Goal: Transaction & Acquisition: Purchase product/service

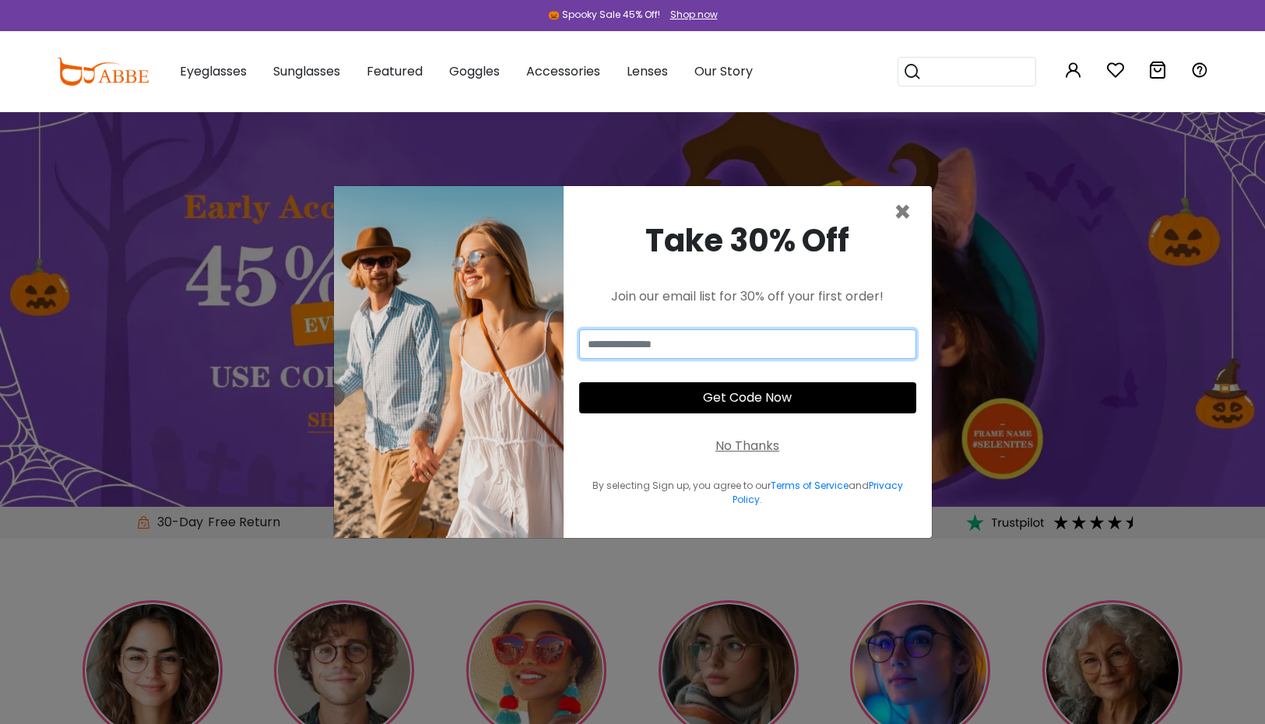
click at [713, 343] on input "email" at bounding box center [747, 344] width 337 height 30
type input "**********"
click at [785, 397] on button "Get Code Now" at bounding box center [747, 397] width 337 height 31
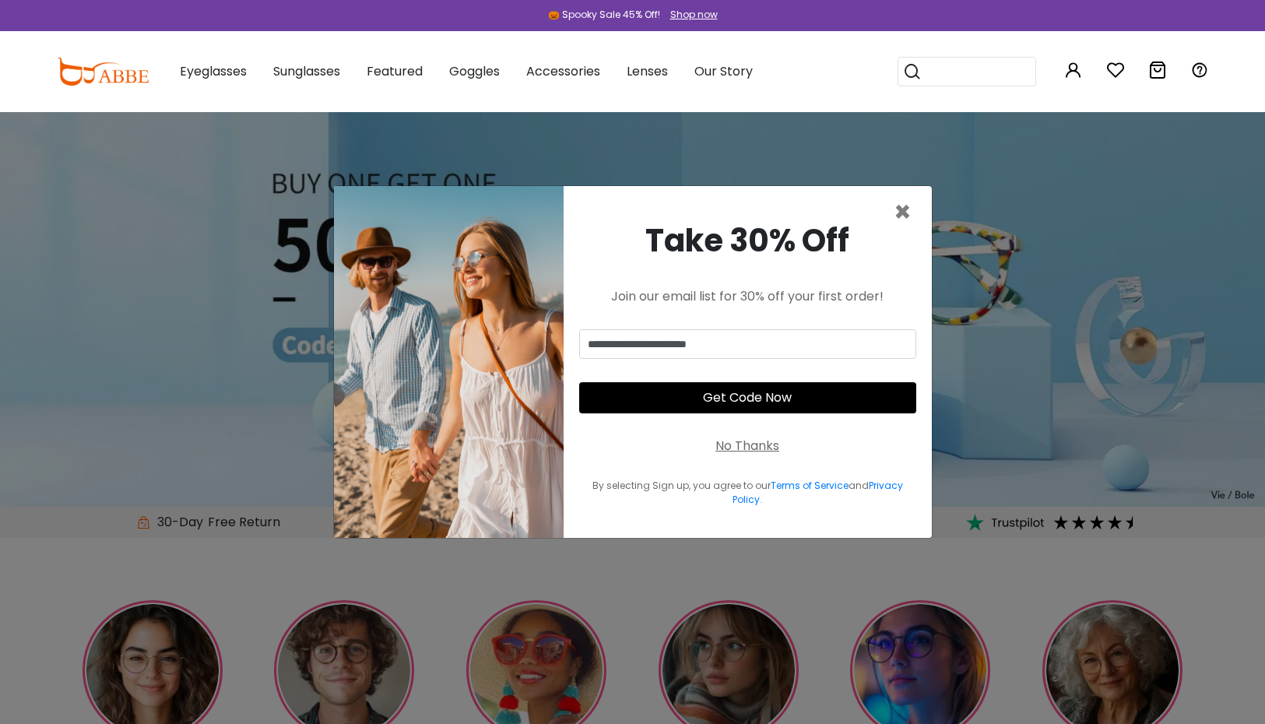
click at [708, 400] on button "Get Code Now" at bounding box center [747, 397] width 337 height 31
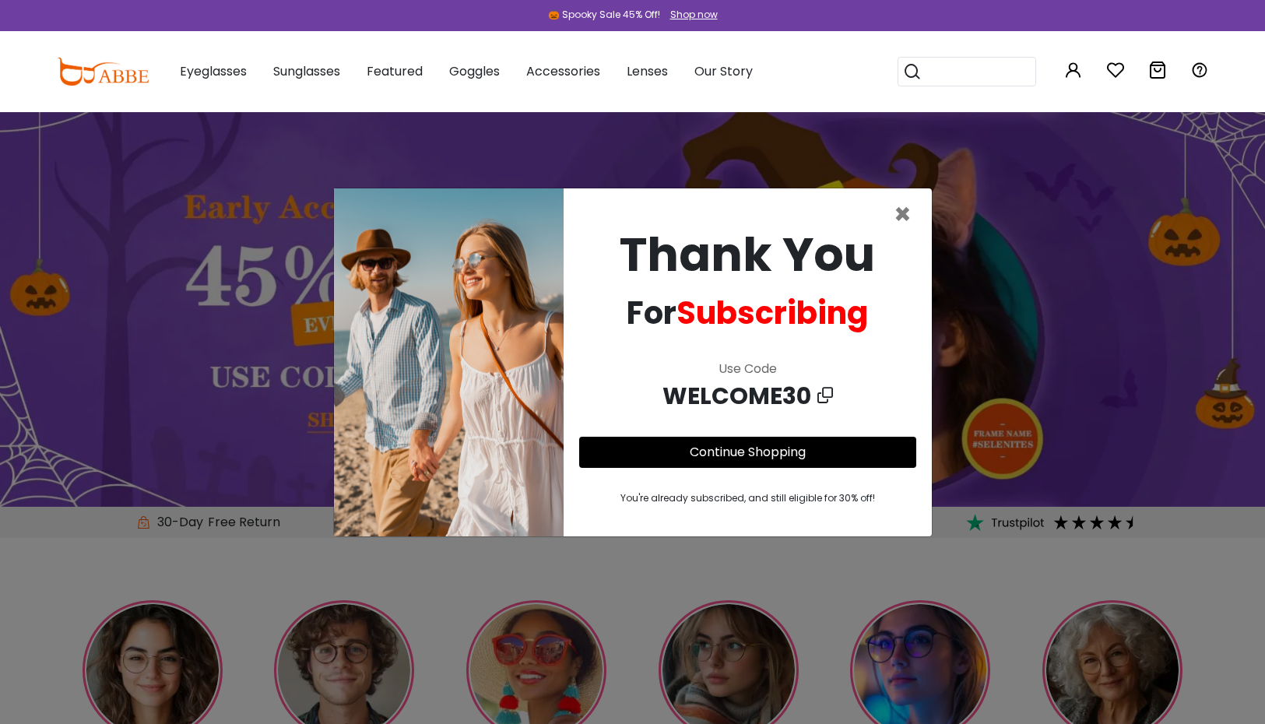
click at [732, 402] on span "WELCOME30" at bounding box center [740, 395] width 155 height 35
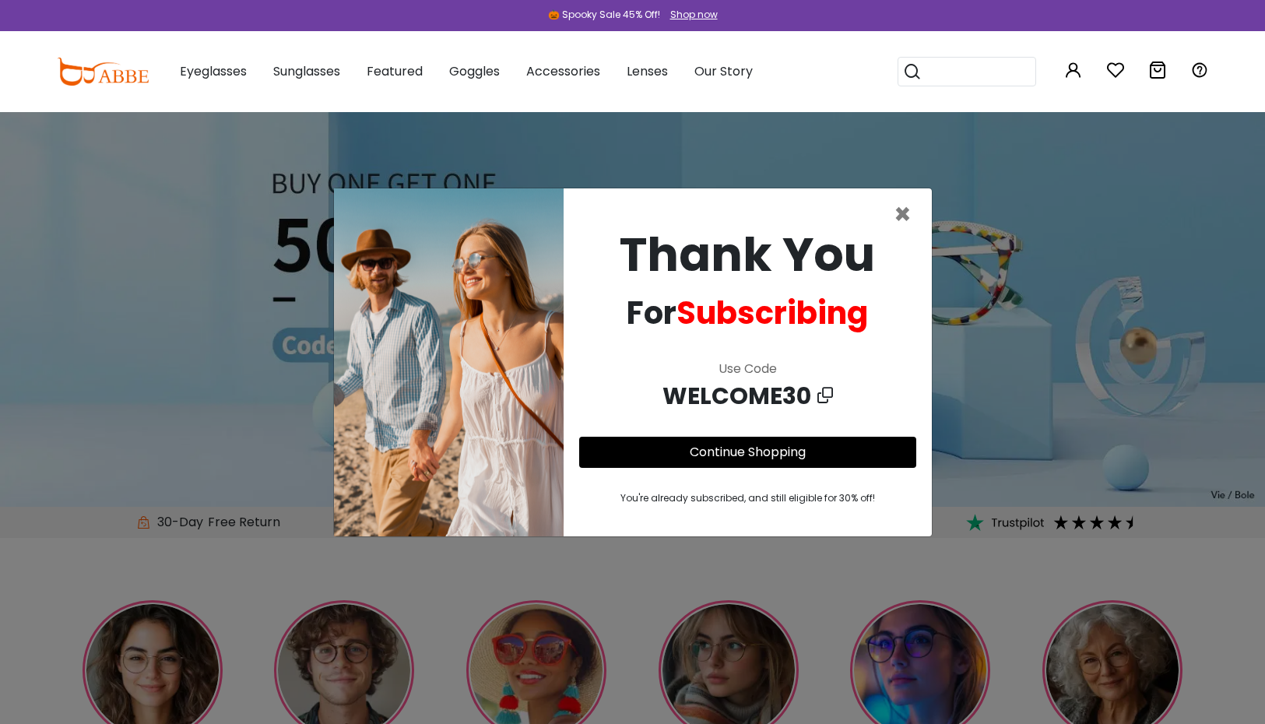
click at [819, 396] on icon at bounding box center [826, 395] width 16 height 23
click at [832, 396] on div "WELCOME30" at bounding box center [747, 395] width 337 height 35
click at [821, 391] on icon at bounding box center [826, 395] width 16 height 23
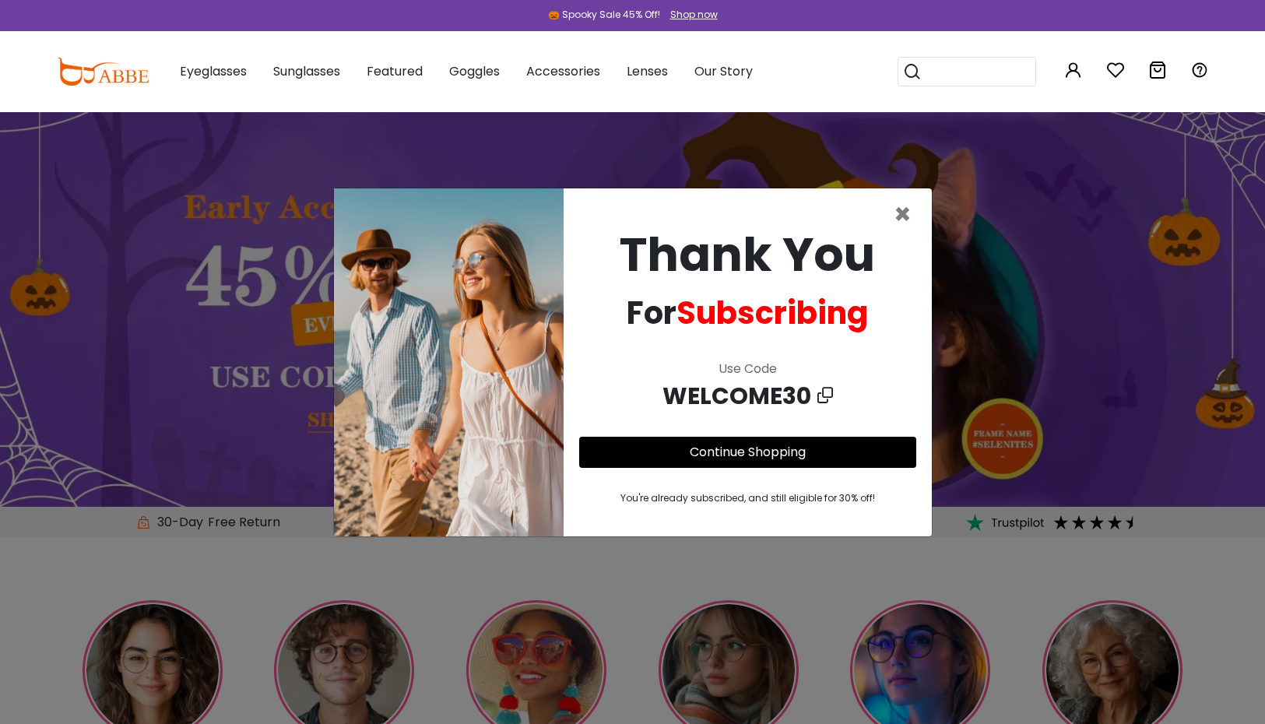
click at [763, 448] on link "Continue Shopping" at bounding box center [748, 452] width 116 height 18
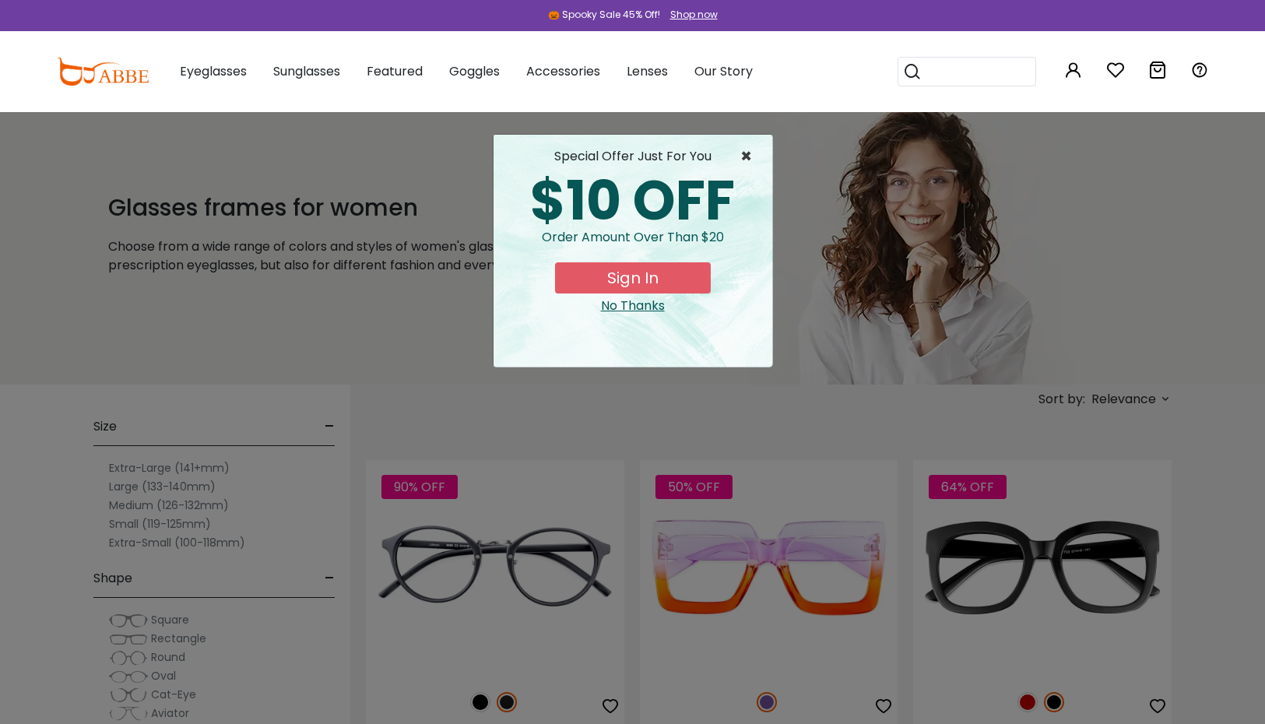
click at [748, 156] on span "×" at bounding box center [750, 156] width 19 height 19
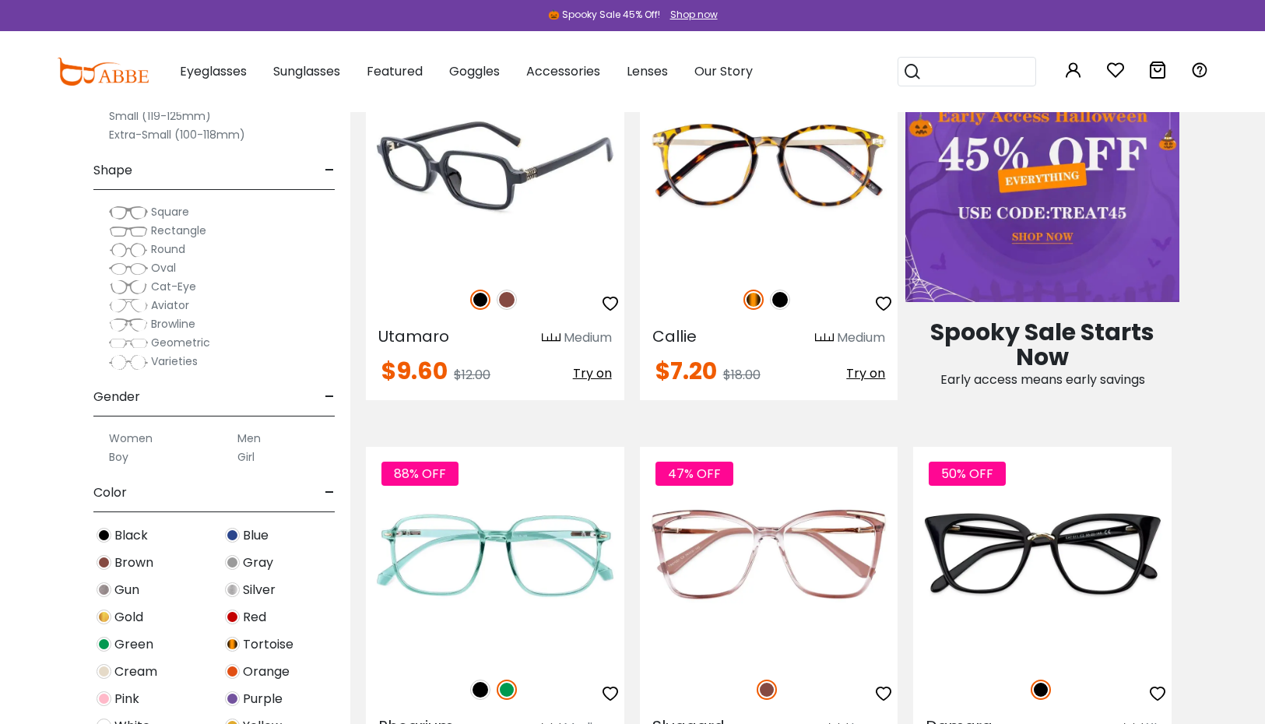
scroll to position [819, 0]
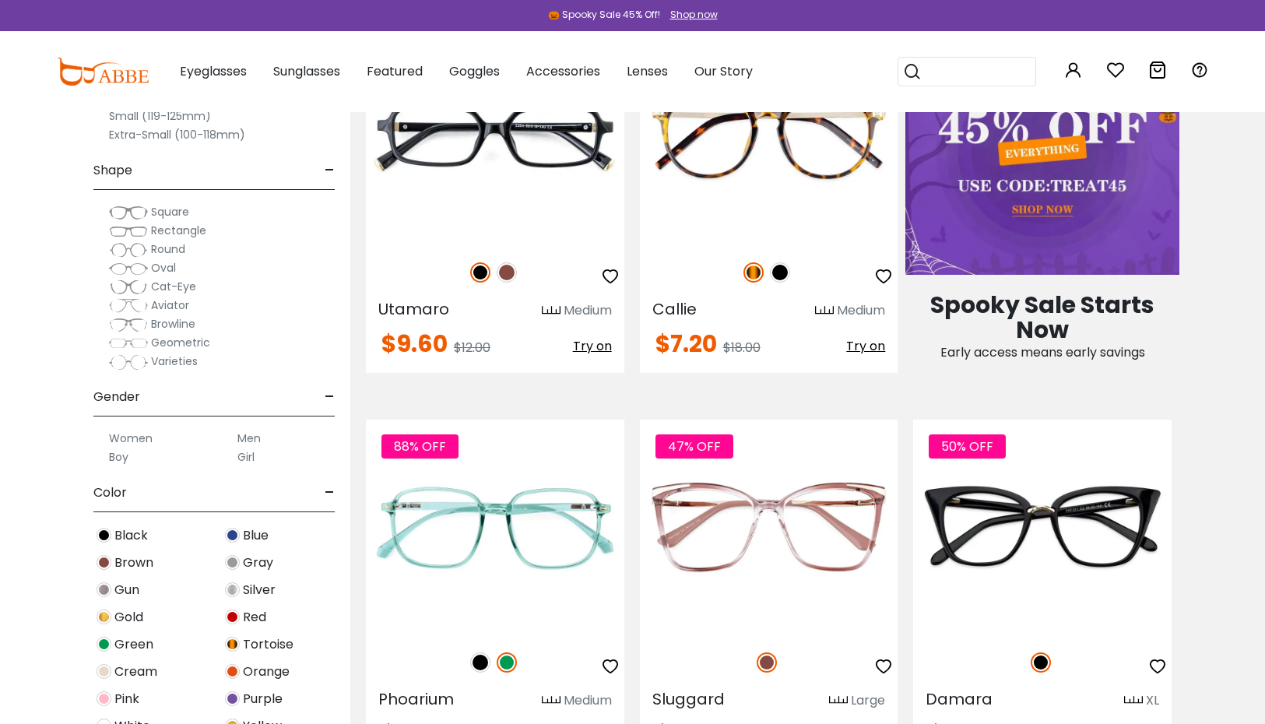
click at [267, 590] on span "Silver" at bounding box center [259, 590] width 33 height 19
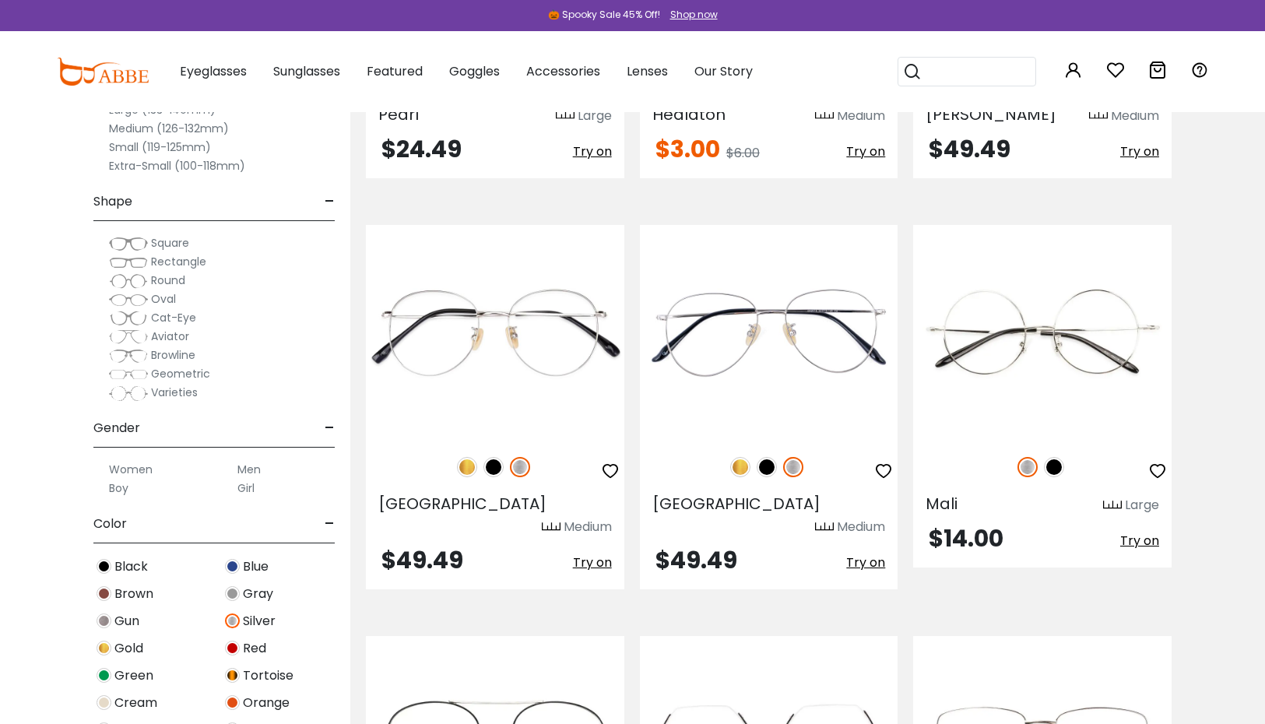
scroll to position [3029, 0]
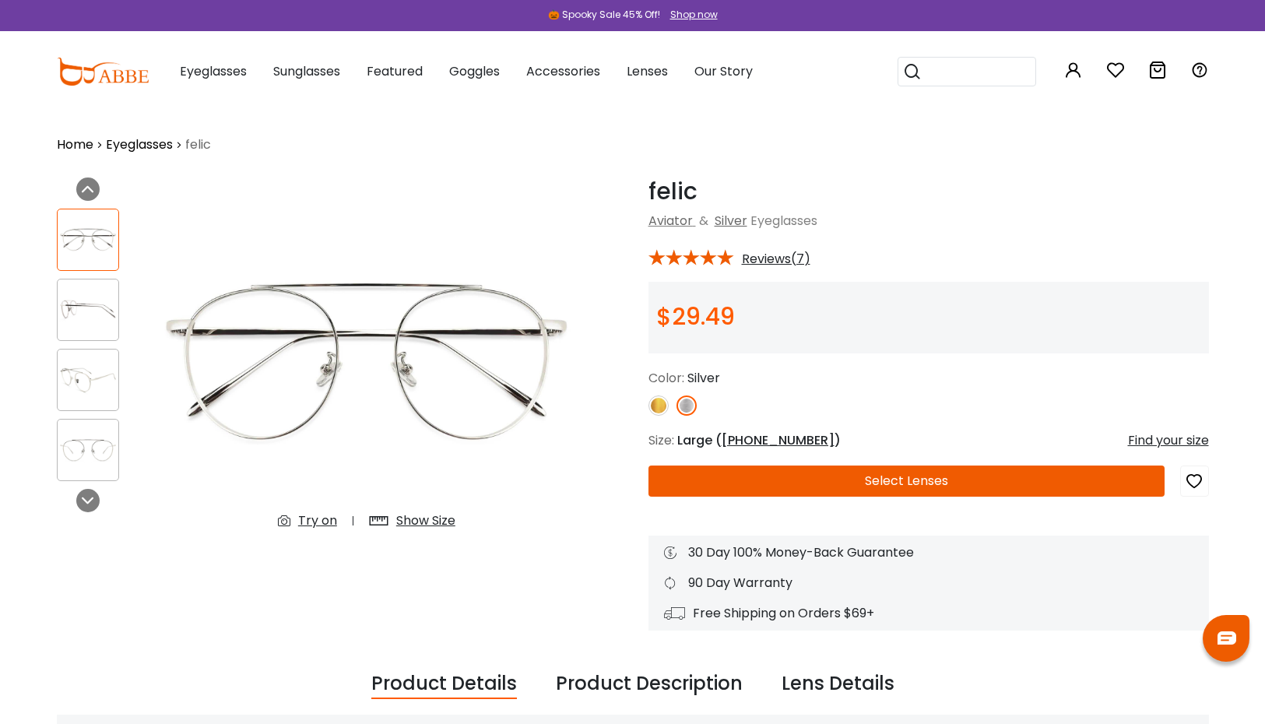
click at [95, 323] on img at bounding box center [88, 309] width 61 height 30
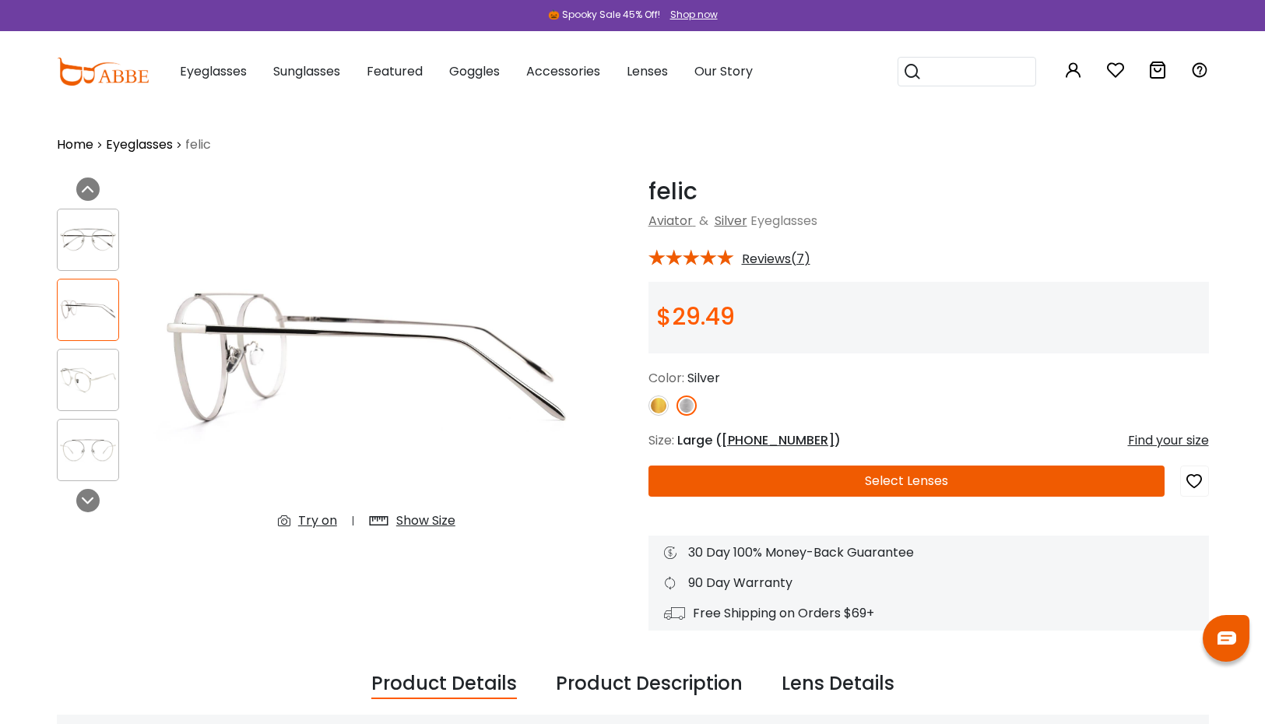
click at [93, 357] on div at bounding box center [88, 380] width 62 height 62
click at [100, 438] on img at bounding box center [88, 450] width 61 height 30
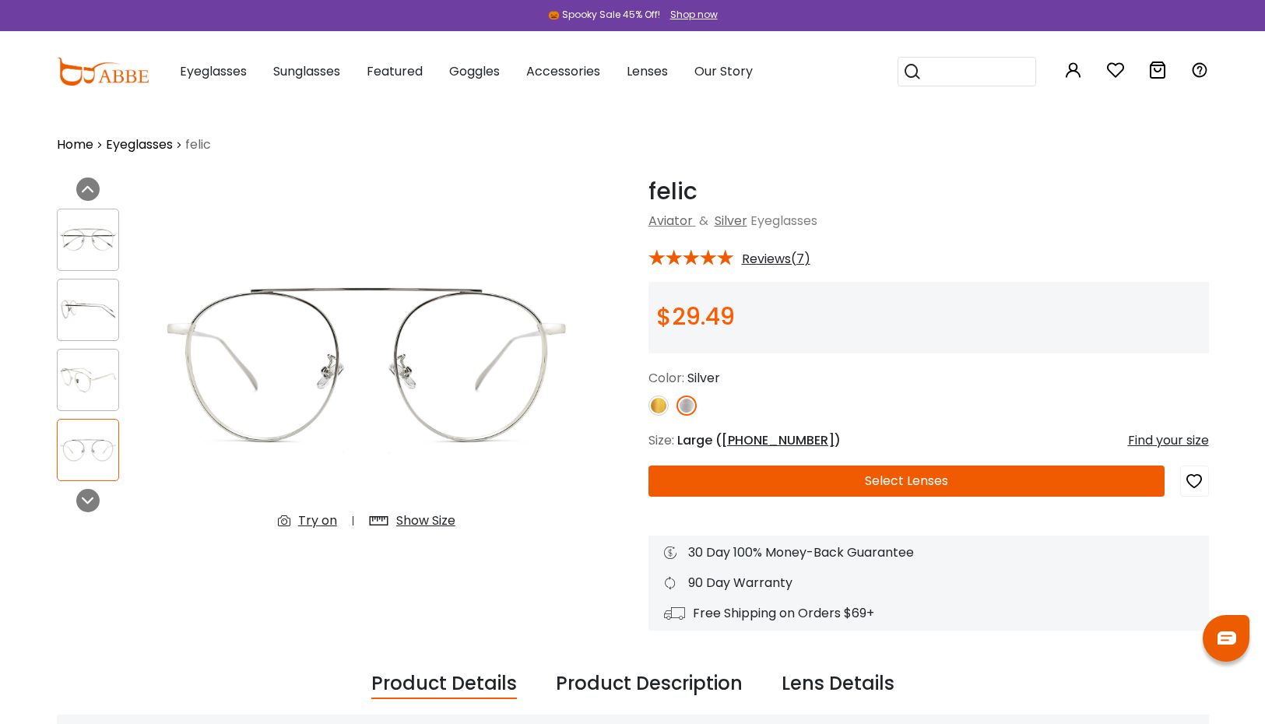
click at [414, 521] on div "Show Size" at bounding box center [425, 521] width 59 height 19
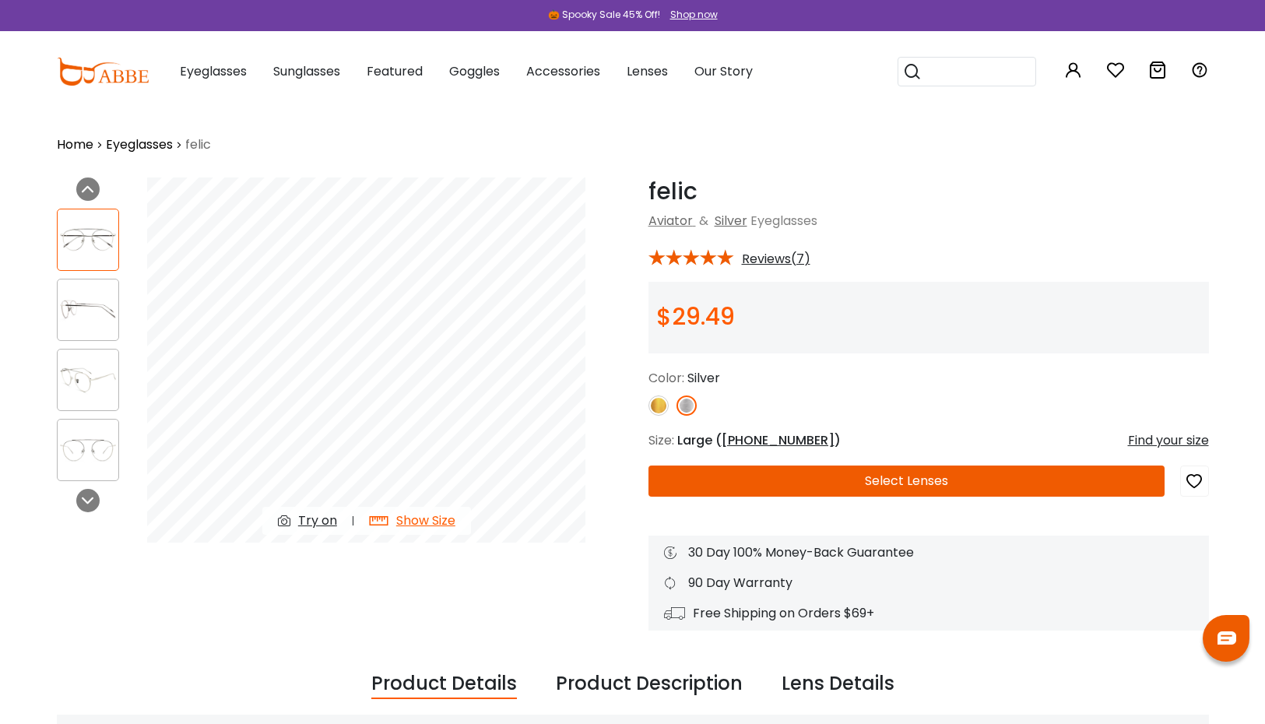
click at [100, 392] on img at bounding box center [88, 379] width 61 height 30
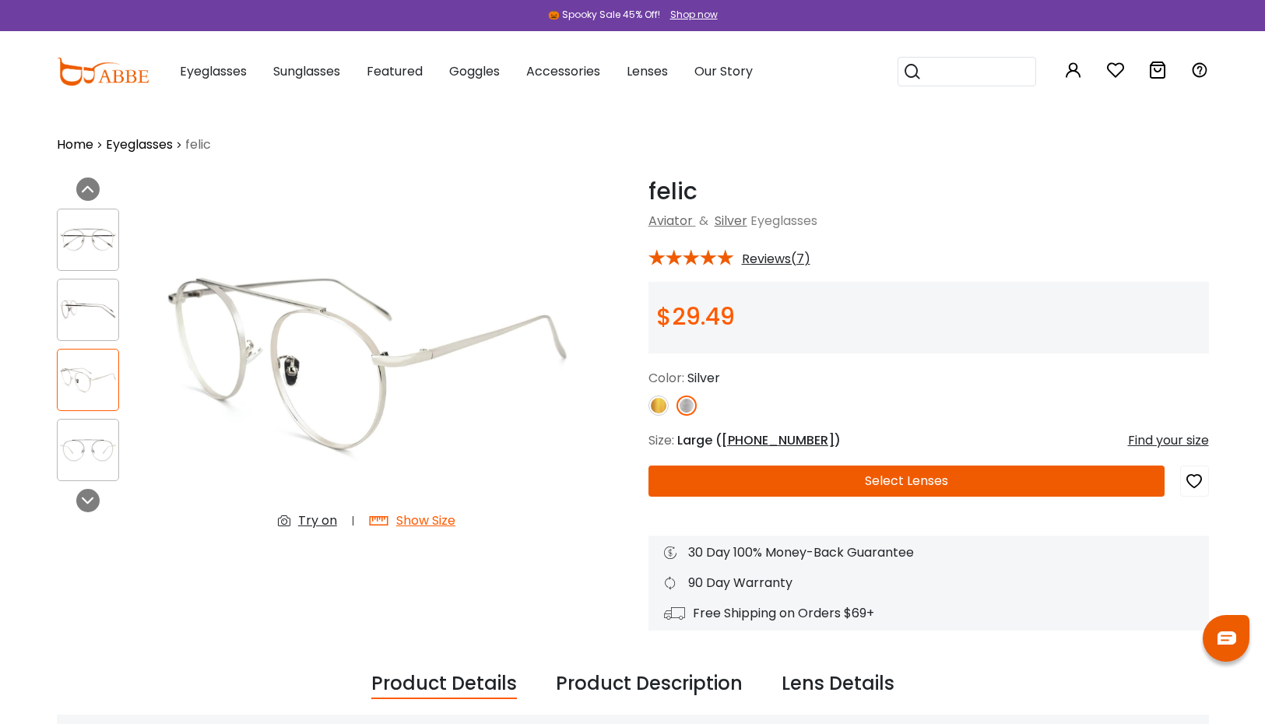
click at [111, 435] on img at bounding box center [88, 450] width 61 height 30
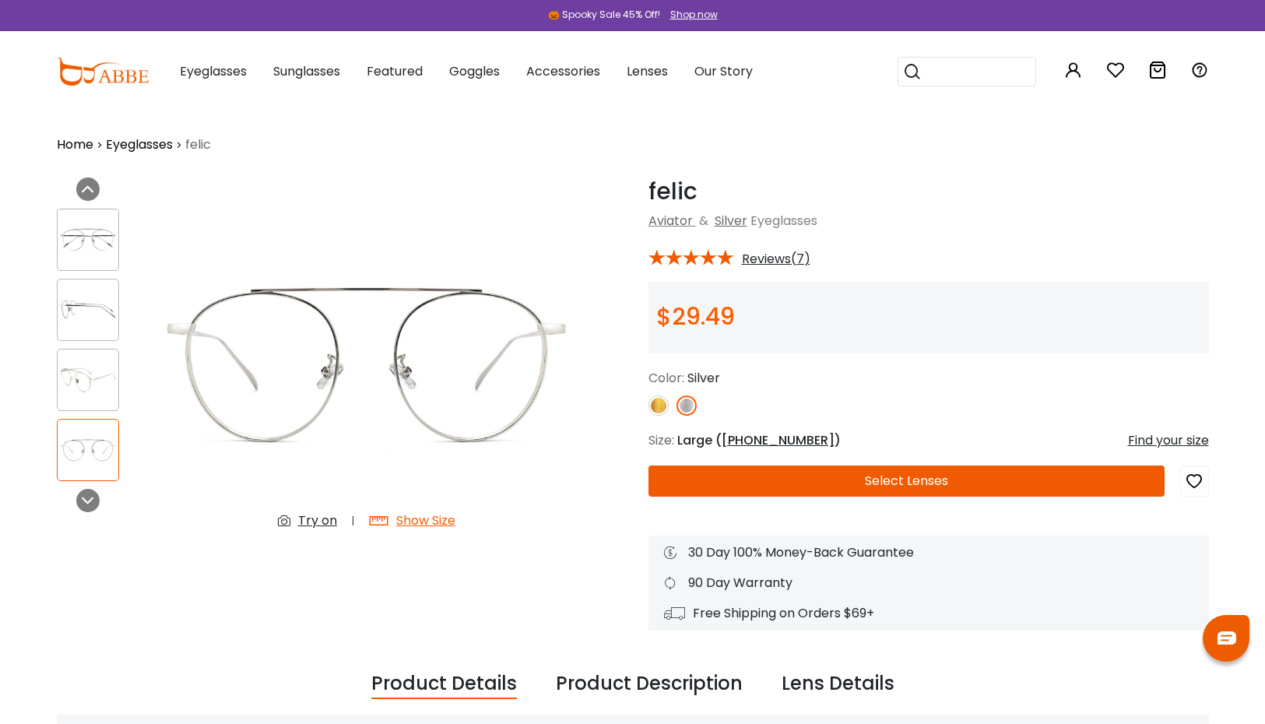
click at [96, 370] on img at bounding box center [88, 379] width 61 height 30
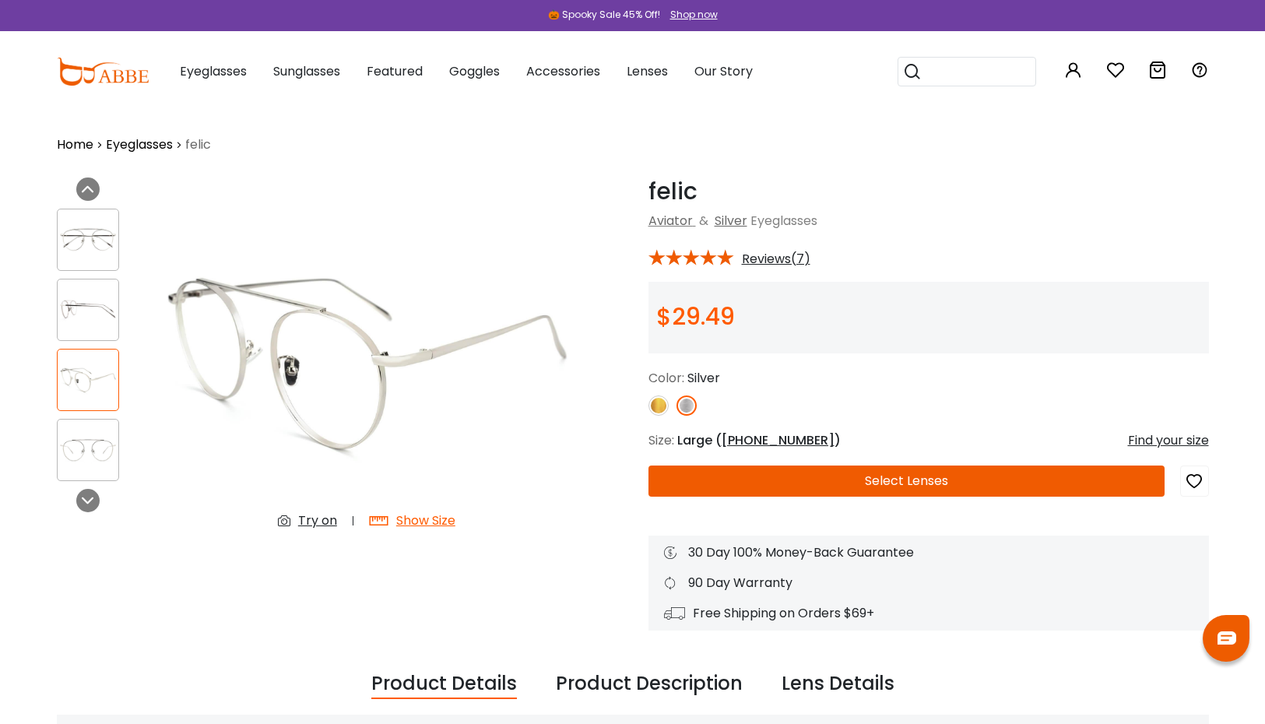
click at [97, 319] on img at bounding box center [88, 309] width 61 height 30
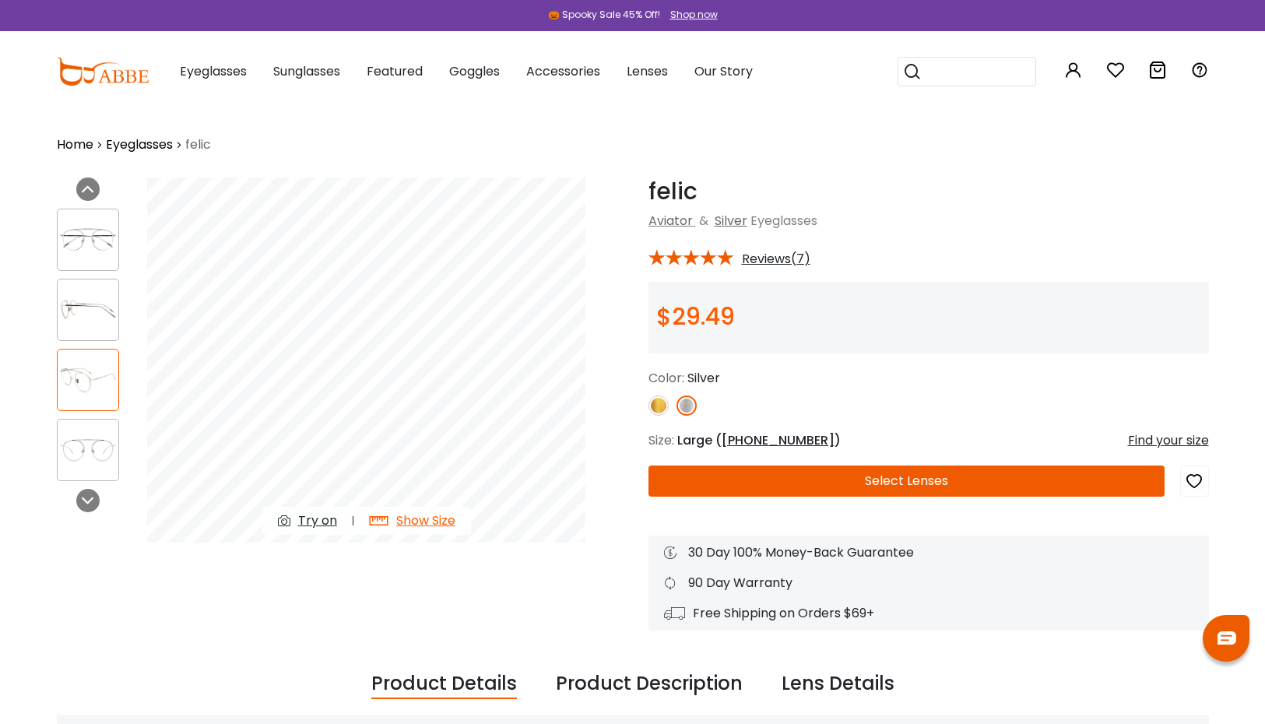
click at [102, 259] on div at bounding box center [88, 240] width 62 height 62
click at [107, 243] on img at bounding box center [88, 239] width 61 height 30
click at [90, 360] on div at bounding box center [88, 380] width 62 height 62
click at [85, 379] on img at bounding box center [88, 379] width 61 height 30
